Goal: Entertainment & Leisure: Consume media (video, audio)

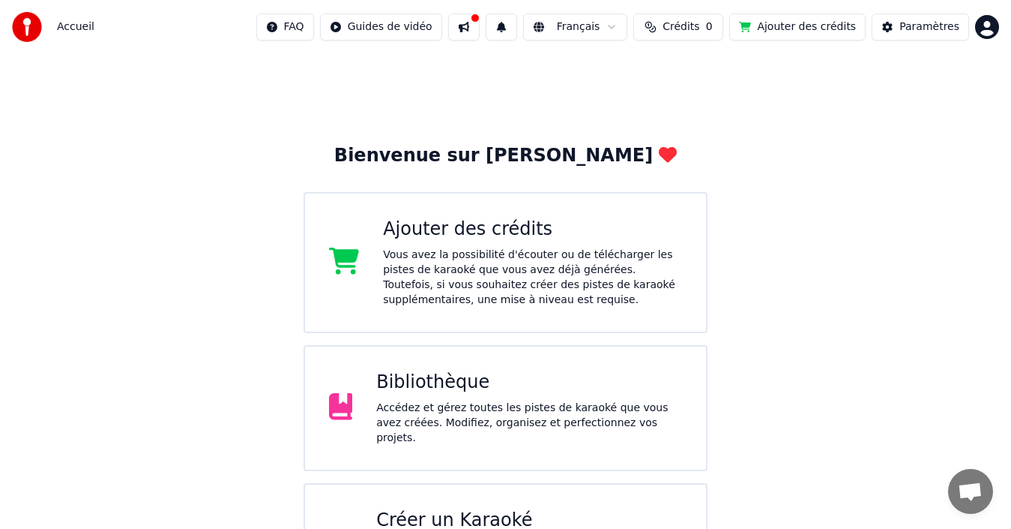
click at [489, 412] on div "Accédez et gérez toutes les pistes de karaoké que vous avez créées. Modifiez, o…" at bounding box center [529, 422] width 306 height 45
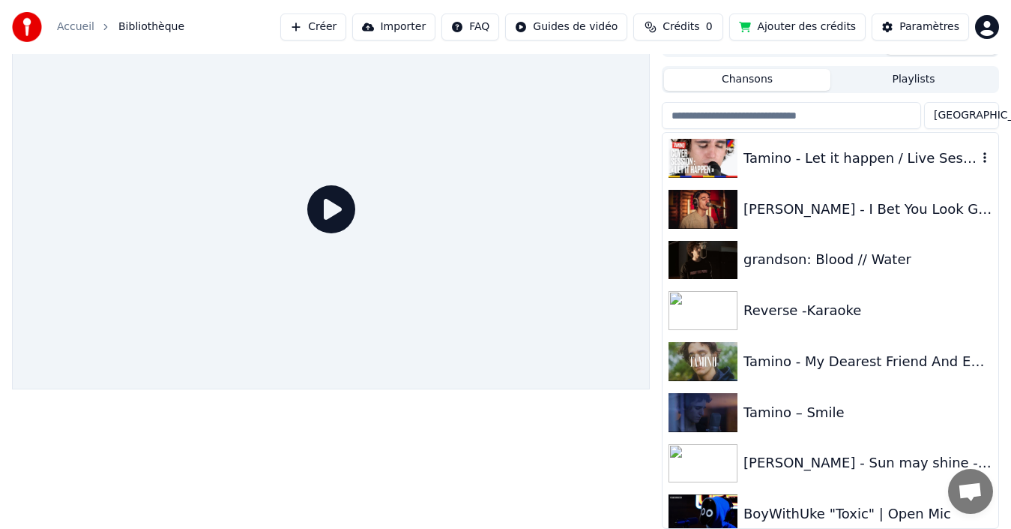
click at [823, 151] on div "Tamino - Let it happen / Live Session" at bounding box center [861, 158] width 234 height 21
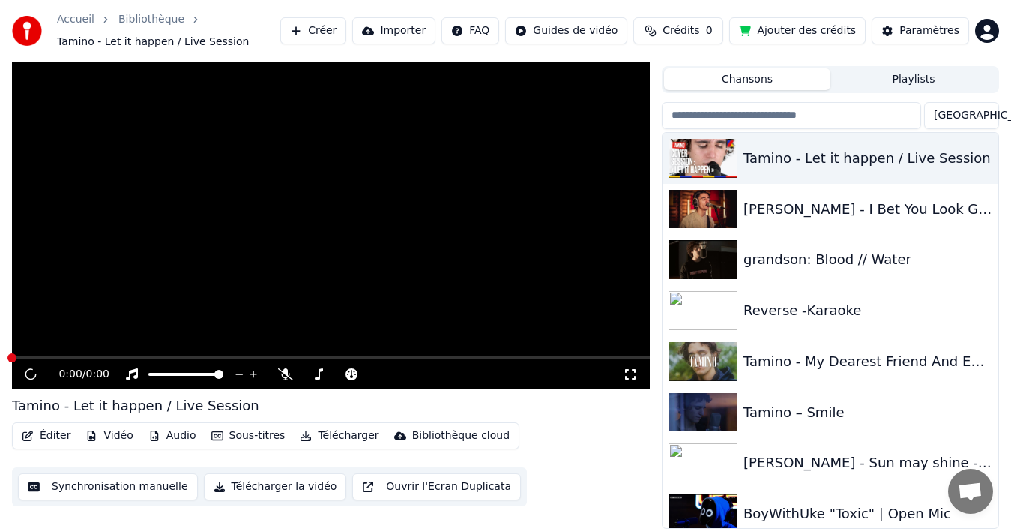
click at [394, 223] on video at bounding box center [331, 209] width 638 height 359
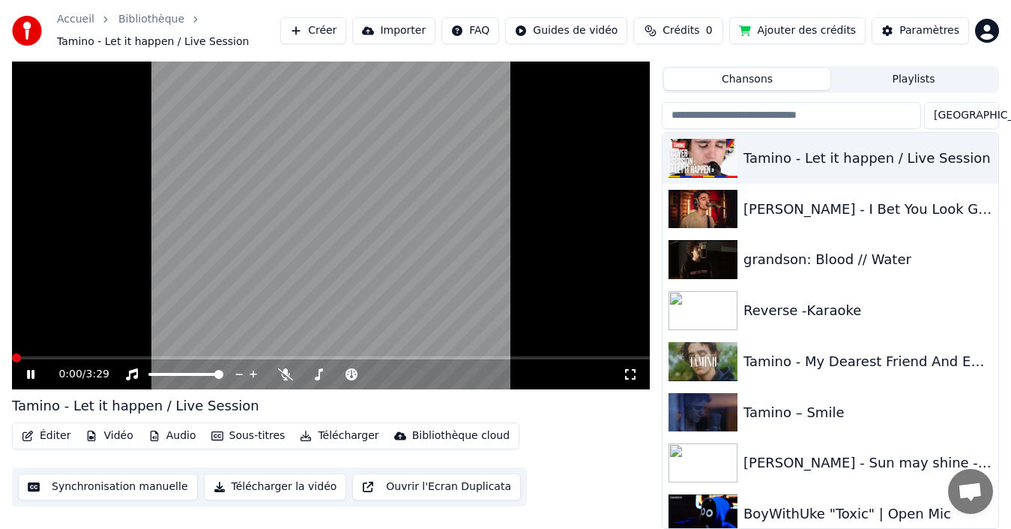
click at [367, 229] on video at bounding box center [331, 209] width 638 height 359
click at [367, 220] on video at bounding box center [331, 209] width 638 height 359
click at [190, 373] on span at bounding box center [169, 374] width 42 height 3
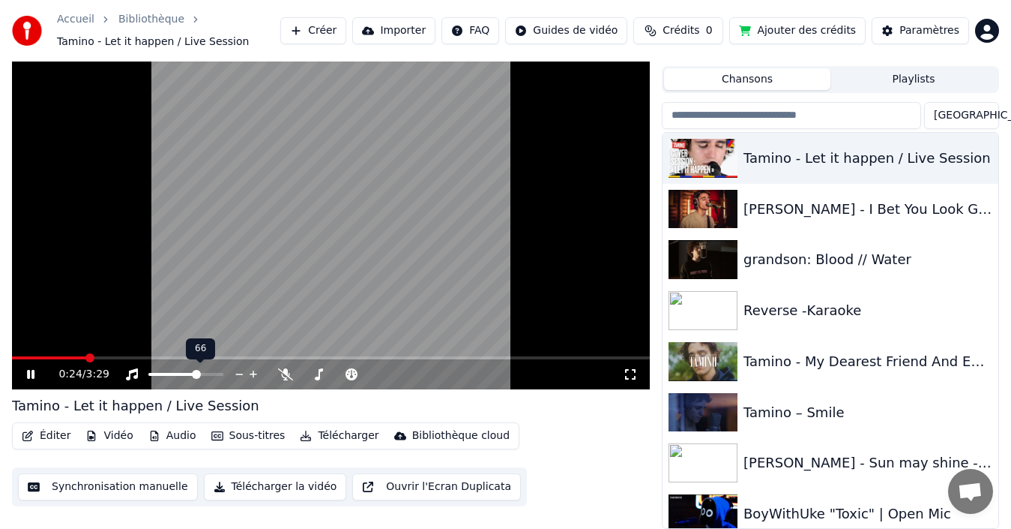
click at [199, 370] on span at bounding box center [196, 374] width 9 height 9
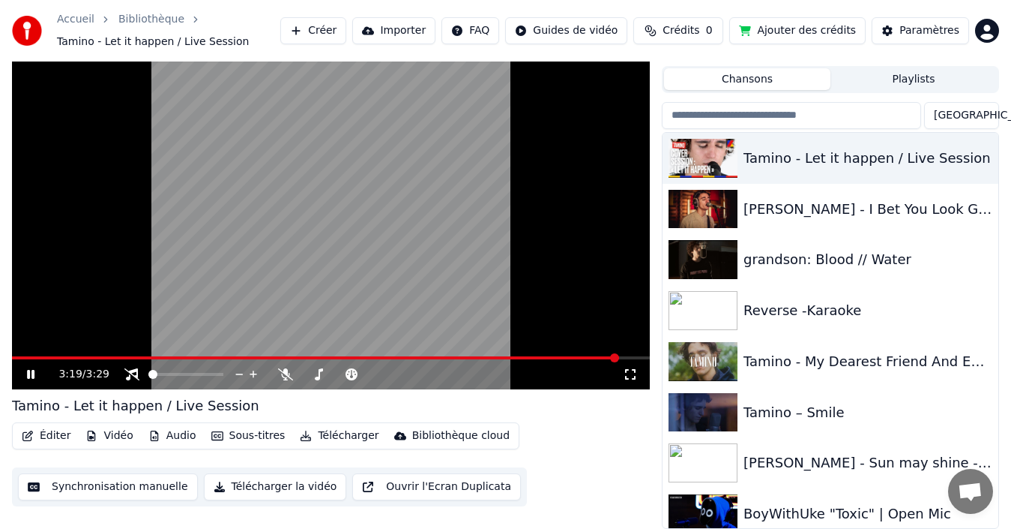
click at [367, 194] on video at bounding box center [331, 209] width 638 height 359
